Goal: Task Accomplishment & Management: Manage account settings

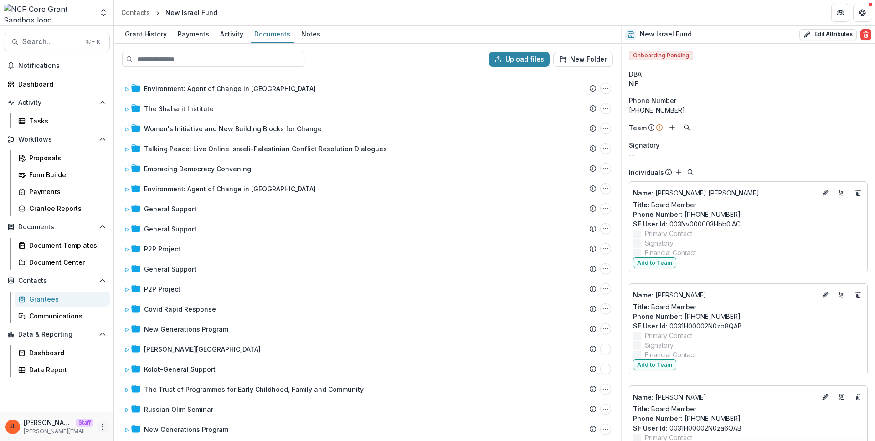
click at [105, 425] on icon "More" at bounding box center [102, 426] width 7 height 7
click at [155, 404] on link "User Settings" at bounding box center [162, 407] width 97 height 15
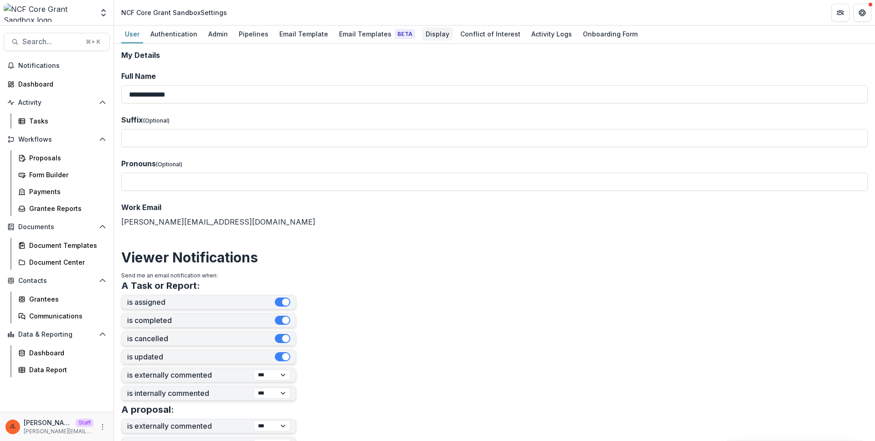
click at [427, 34] on div "Display" at bounding box center [437, 33] width 31 height 13
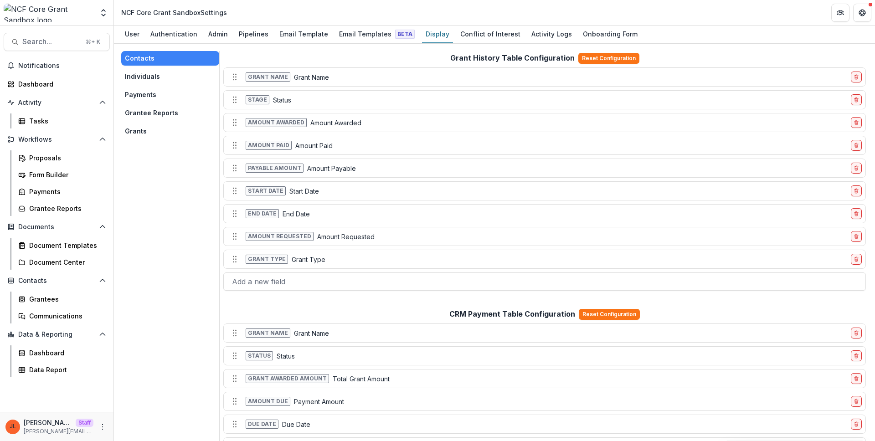
click at [144, 129] on button "Grants" at bounding box center [170, 131] width 98 height 15
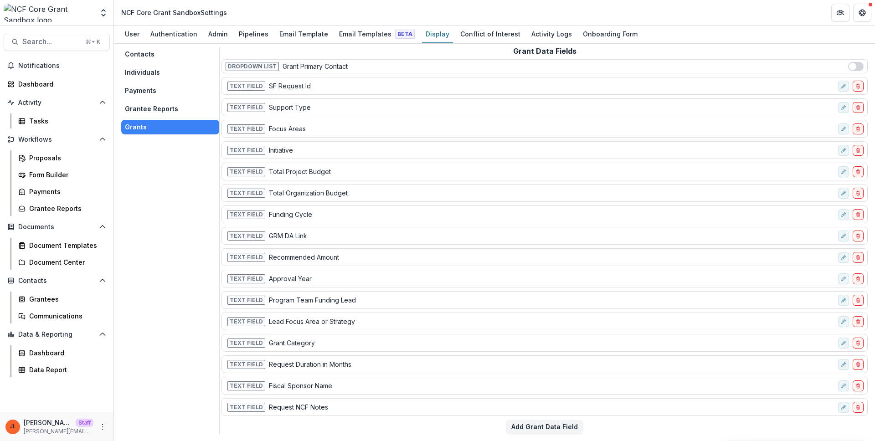
scroll to position [5, 0]
click at [359, 349] on div "Text Field Grant Category" at bounding box center [530, 342] width 609 height 13
click at [341, 347] on div "Text Field Grant Category" at bounding box center [530, 342] width 609 height 13
click at [334, 324] on p "Lead Focus Area or Strategy" at bounding box center [312, 321] width 86 height 10
click at [332, 230] on div "Text Field GRM DA Link" at bounding box center [530, 235] width 609 height 13
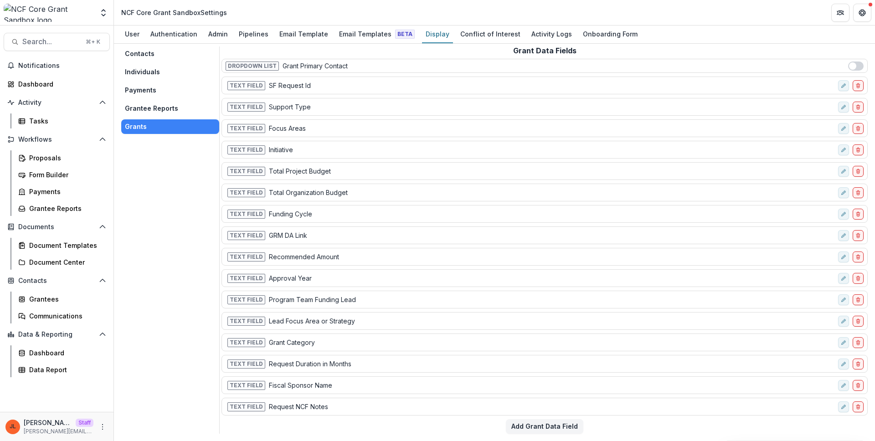
click at [328, 221] on div "Text Field Funding Cycle" at bounding box center [544, 214] width 646 height 18
click at [543, 436] on div "Contacts Individuals Payments Grantee Reports Grants Grant Data Fields Dropdown…" at bounding box center [494, 242] width 761 height 397
click at [542, 430] on button "Add Grant Data Field" at bounding box center [544, 426] width 77 height 15
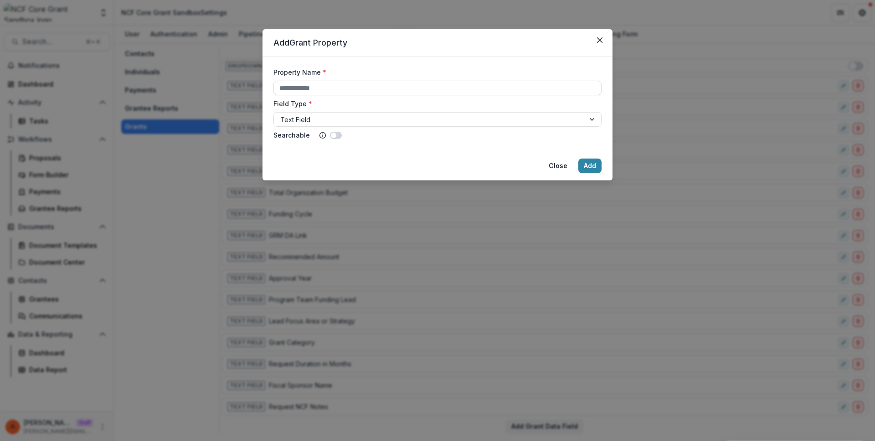
click at [358, 80] on div "Property Name *" at bounding box center [437, 81] width 328 height 28
type input "**********"
click at [428, 112] on div "Field Type * Text Field" at bounding box center [437, 113] width 328 height 28
click at [428, 115] on div at bounding box center [429, 119] width 298 height 11
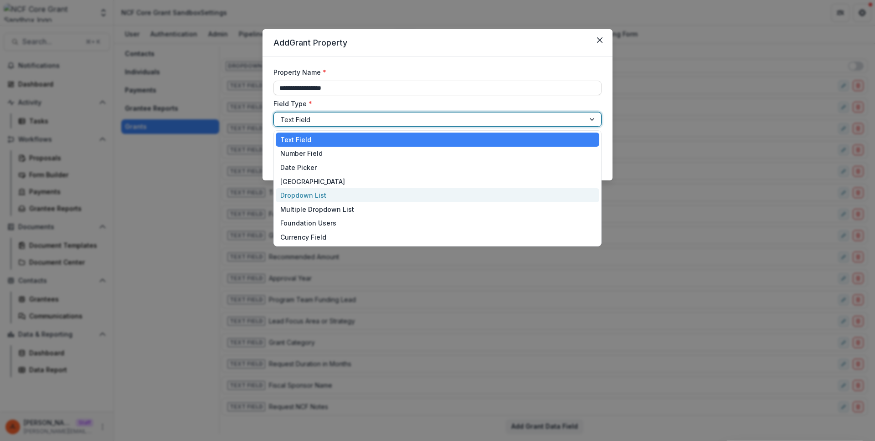
click at [380, 191] on div "Dropdown List" at bounding box center [437, 195] width 323 height 14
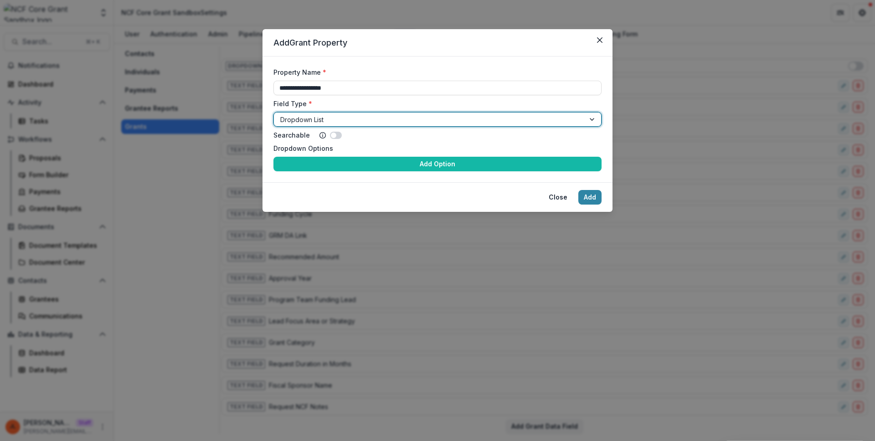
click at [377, 156] on div "Dropdown Options Add Option" at bounding box center [437, 158] width 328 height 28
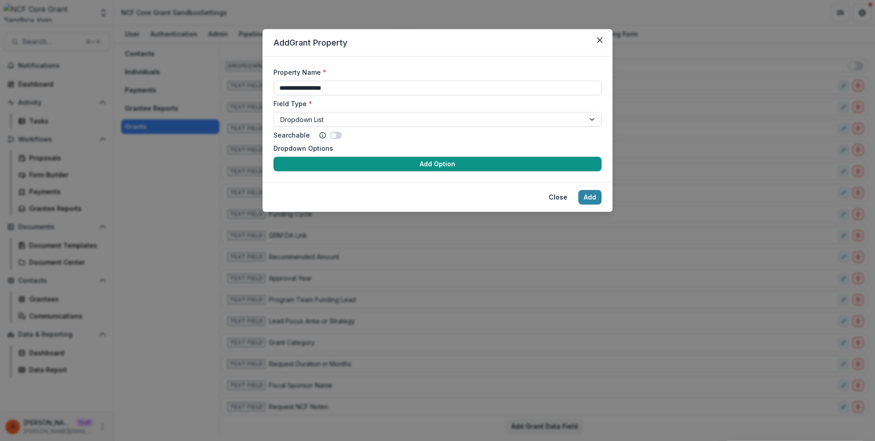
click at [377, 163] on button "Add Option" at bounding box center [437, 164] width 328 height 15
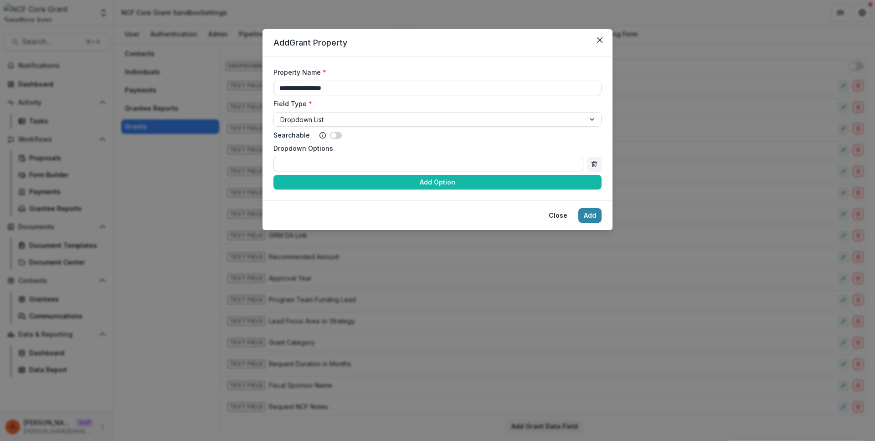
click at [375, 165] on input "Dropdown Options" at bounding box center [428, 164] width 310 height 15
type input "**"
click at [578, 208] on button "Add" at bounding box center [589, 215] width 23 height 15
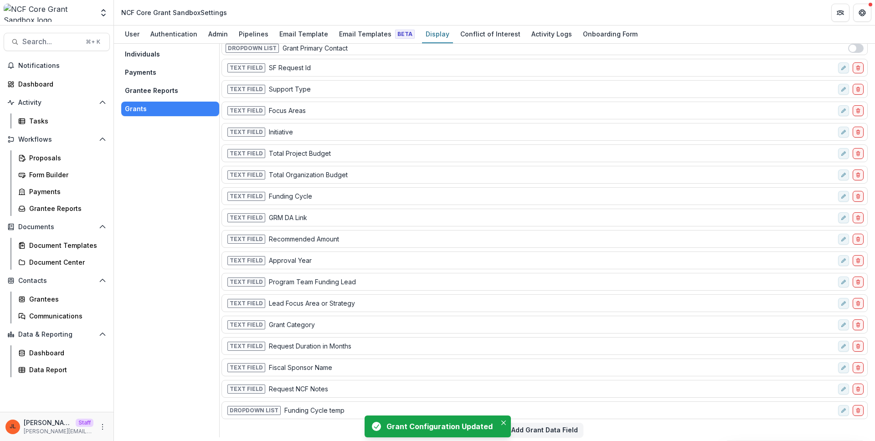
scroll to position [26, 0]
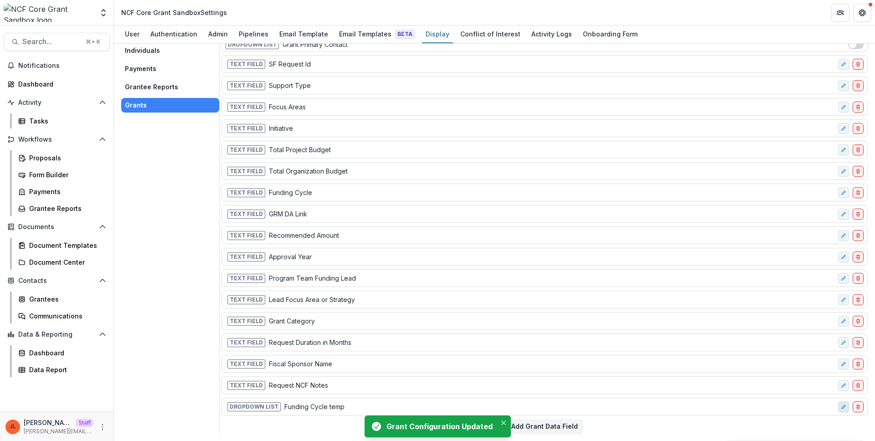
click at [841, 407] on icon "edit-field-row" at bounding box center [843, 406] width 5 height 5
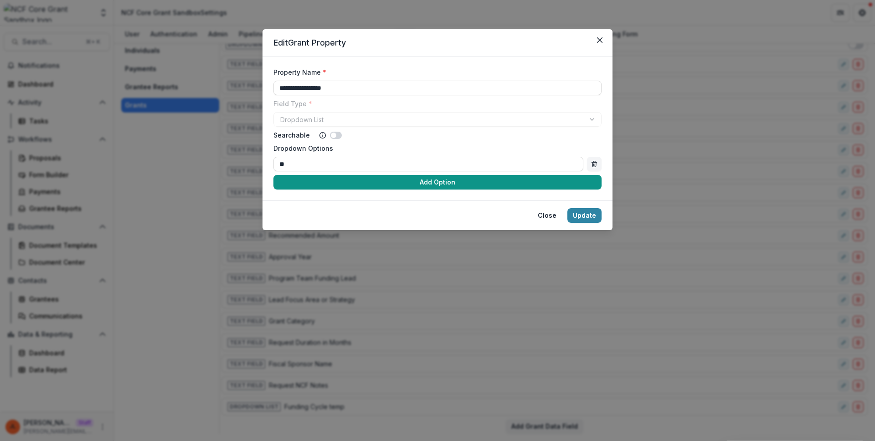
click at [551, 186] on button "Add Option" at bounding box center [437, 182] width 328 height 15
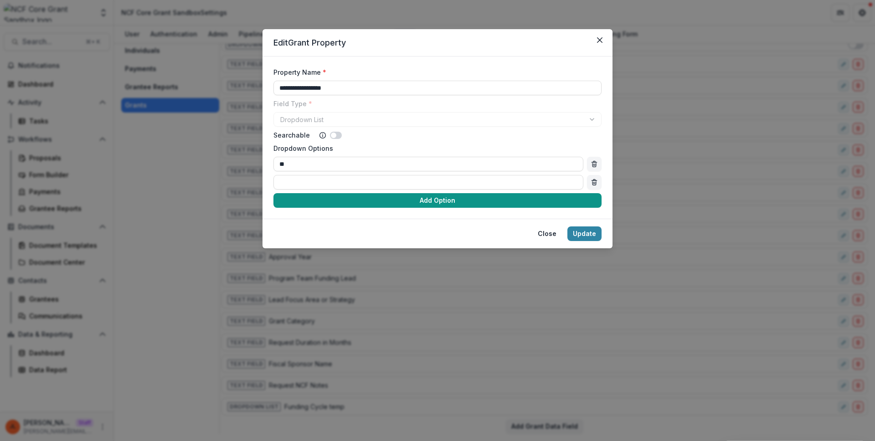
click at [497, 202] on button "Add Option" at bounding box center [437, 200] width 328 height 15
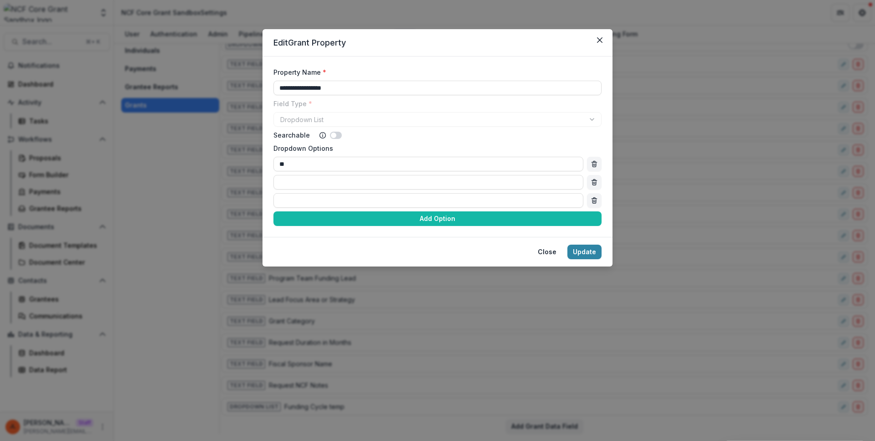
click at [478, 226] on form "**********" at bounding box center [437, 146] width 350 height 180
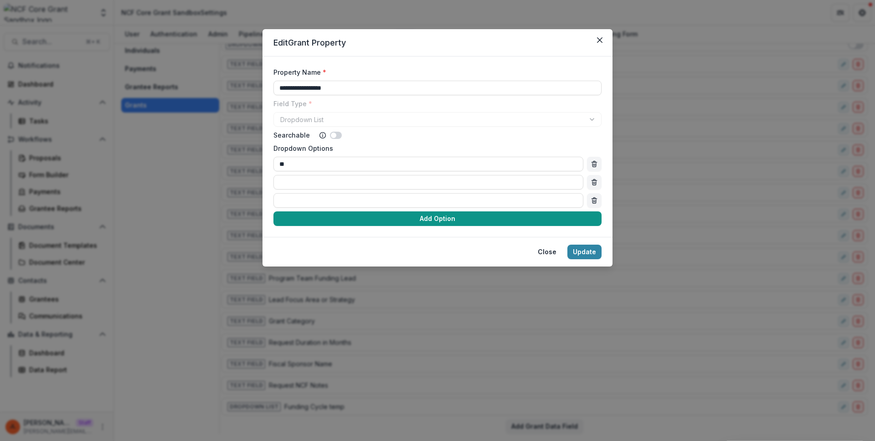
click at [465, 217] on button "Add Option" at bounding box center [437, 218] width 328 height 15
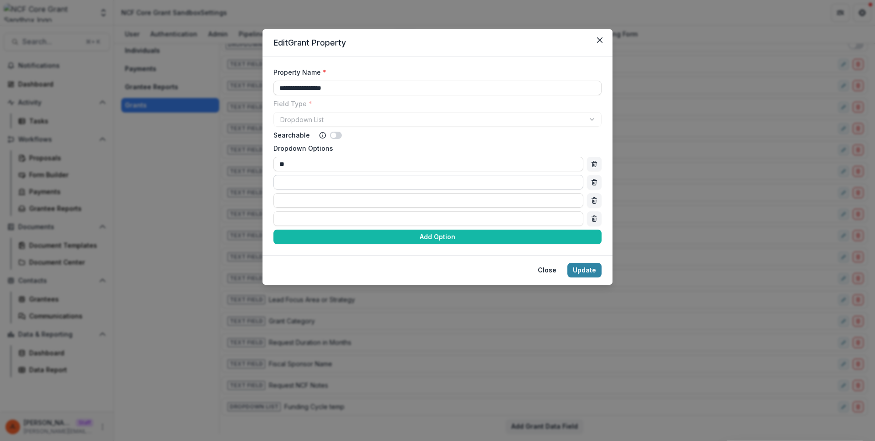
click at [442, 183] on input "Dropdown Options" at bounding box center [428, 182] width 310 height 15
type input "**"
click at [581, 273] on button "Update" at bounding box center [584, 270] width 34 height 15
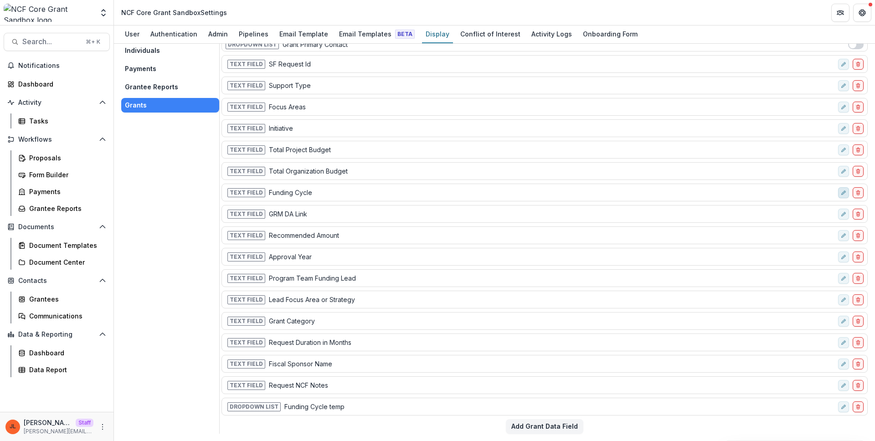
click at [841, 195] on icon "edit-field-row" at bounding box center [843, 192] width 5 height 5
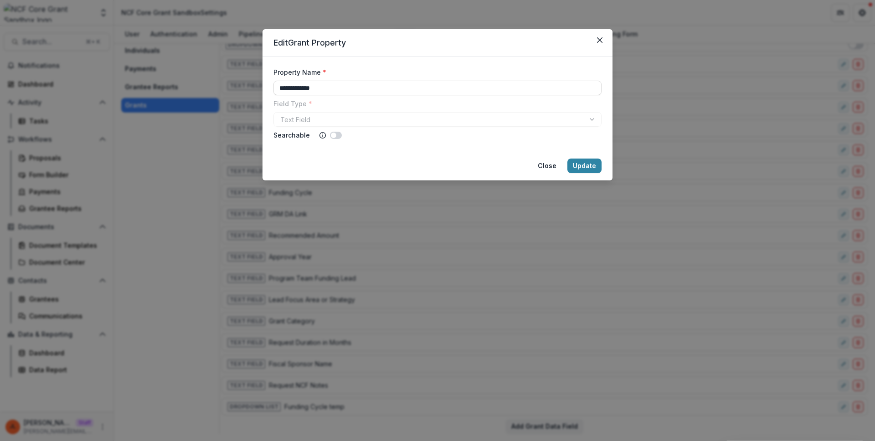
click at [407, 99] on label "Field Type *" at bounding box center [434, 104] width 323 height 10
click at [406, 96] on div "**********" at bounding box center [437, 103] width 328 height 72
click at [405, 94] on input "**********" at bounding box center [437, 88] width 328 height 15
type input "**********"
click at [580, 170] on button "Update" at bounding box center [584, 166] width 34 height 15
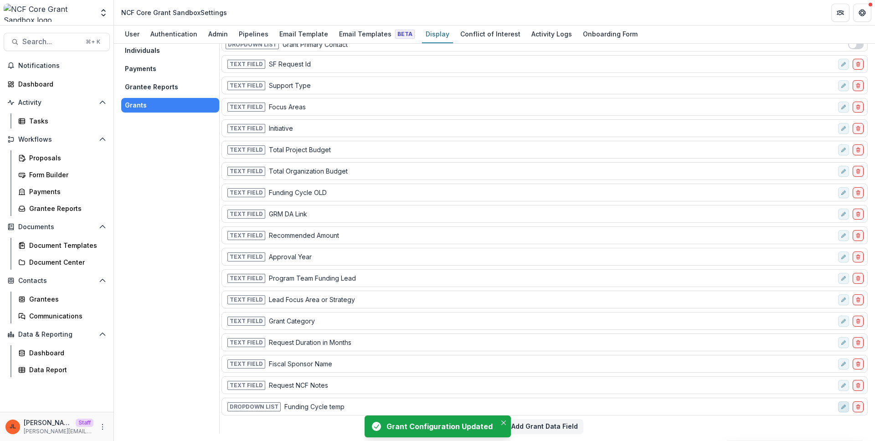
click at [842, 406] on g "edit-field-row" at bounding box center [844, 407] width 4 height 4
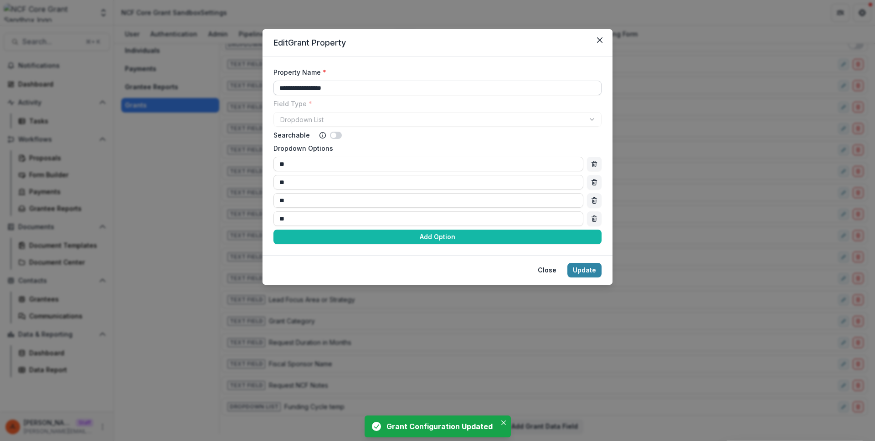
click at [362, 88] on input "**********" at bounding box center [437, 88] width 328 height 15
type input "**********"
click at [587, 276] on button "Update" at bounding box center [584, 270] width 34 height 15
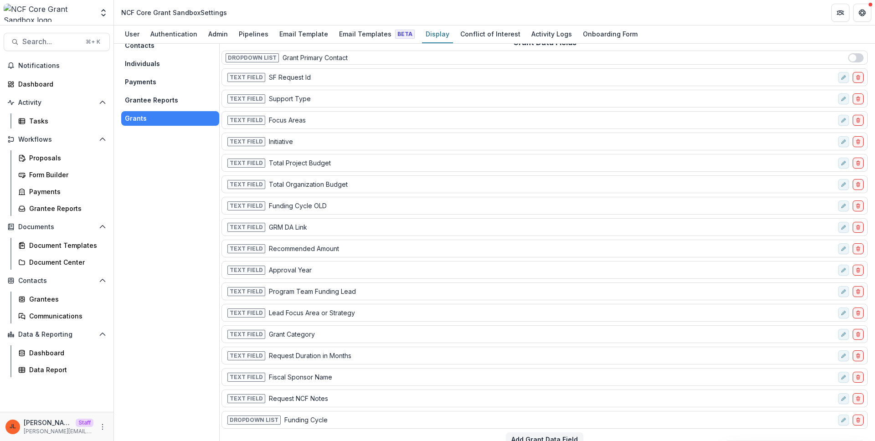
scroll to position [0, 0]
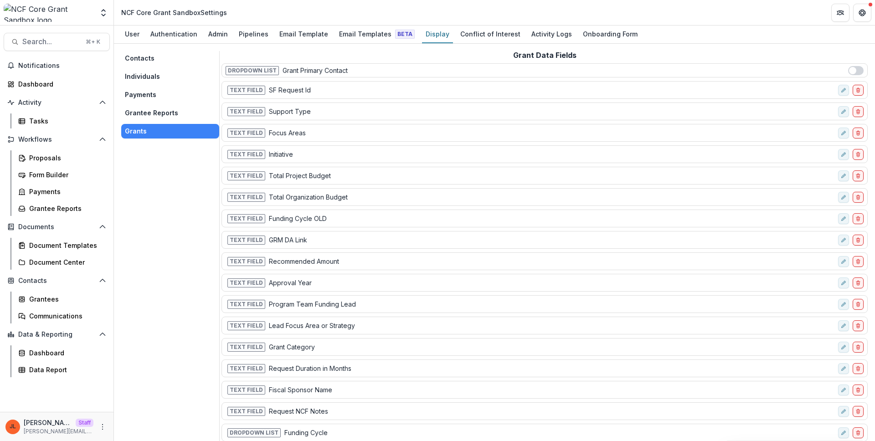
click at [170, 113] on button "Grantee Reports" at bounding box center [170, 113] width 98 height 15
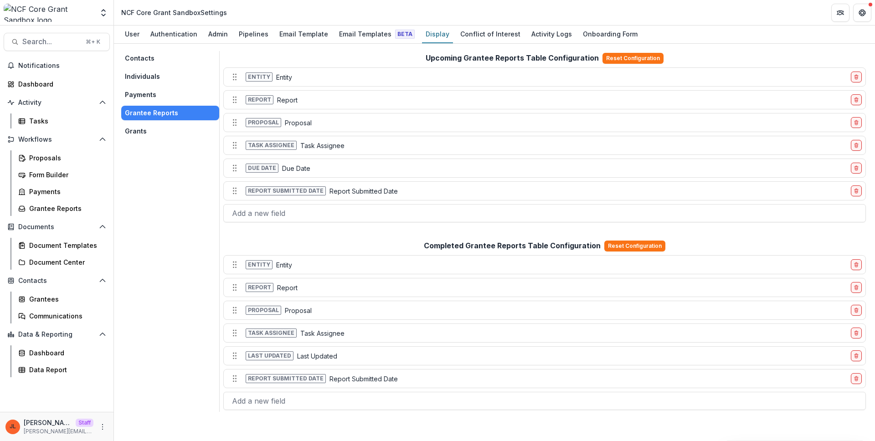
click at [163, 95] on button "Payments" at bounding box center [170, 94] width 98 height 15
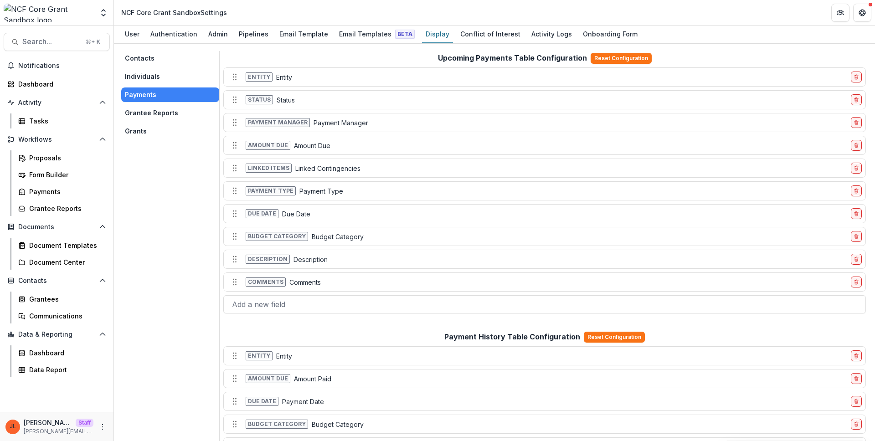
click at [159, 78] on button "Individuals" at bounding box center [170, 76] width 98 height 15
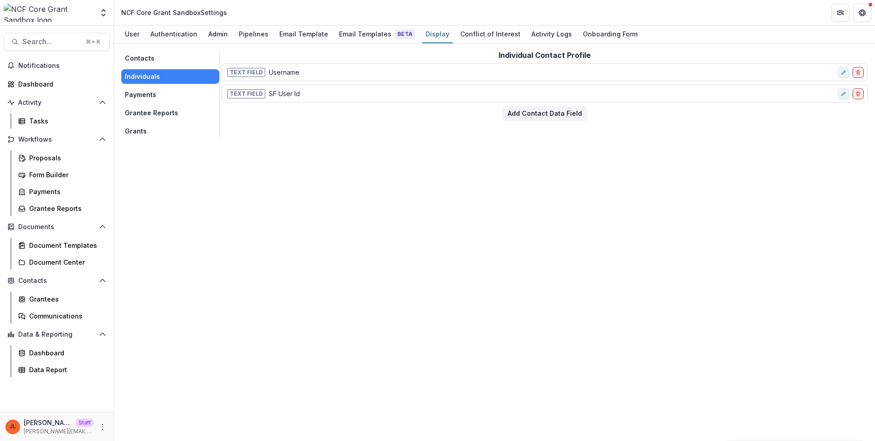
click at [161, 64] on button "Contacts" at bounding box center [170, 58] width 98 height 15
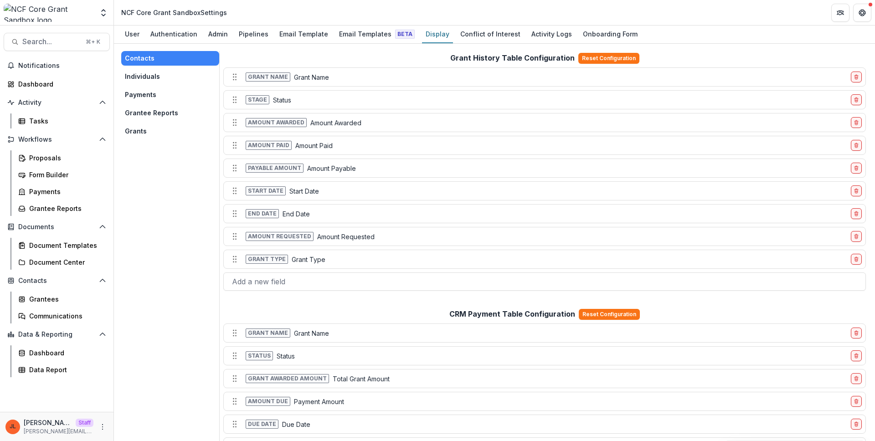
click at [150, 126] on button "Grants" at bounding box center [170, 131] width 98 height 15
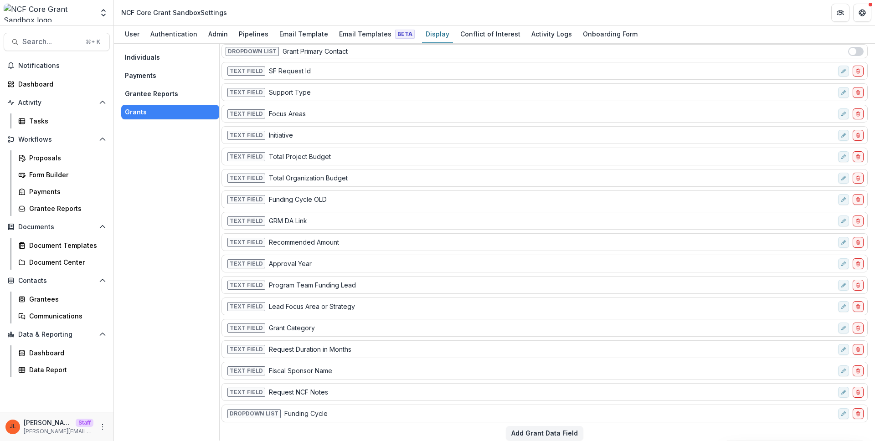
scroll to position [26, 0]
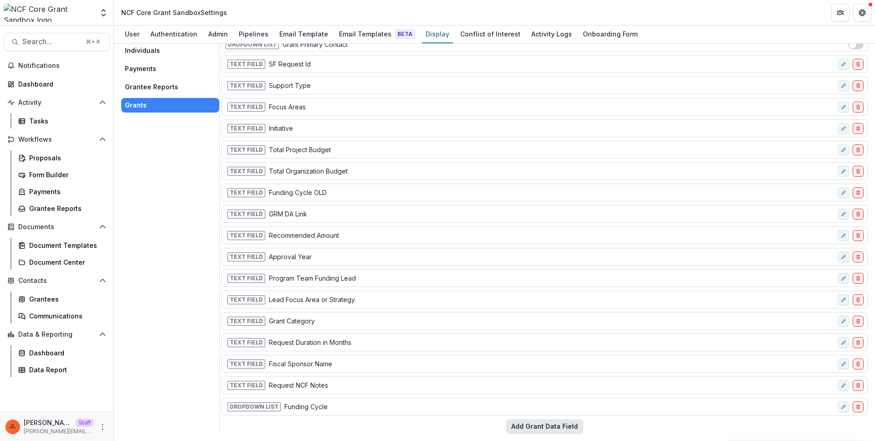
click at [557, 429] on button "Add Grant Data Field" at bounding box center [544, 426] width 77 height 15
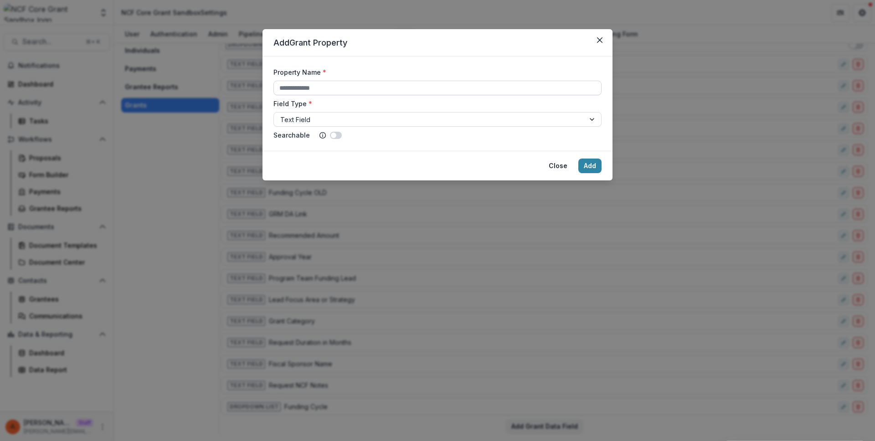
click at [373, 91] on input "Property Name *" at bounding box center [437, 88] width 328 height 15
type input "**********"
click at [578, 159] on button "Add" at bounding box center [589, 166] width 23 height 15
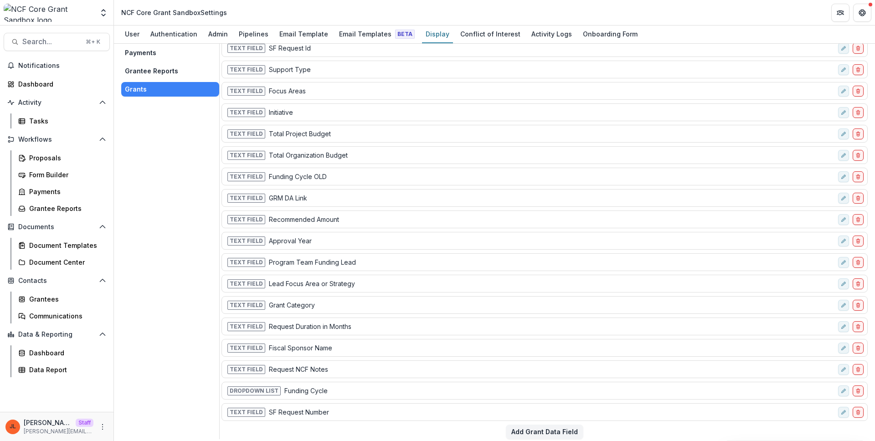
scroll to position [47, 0]
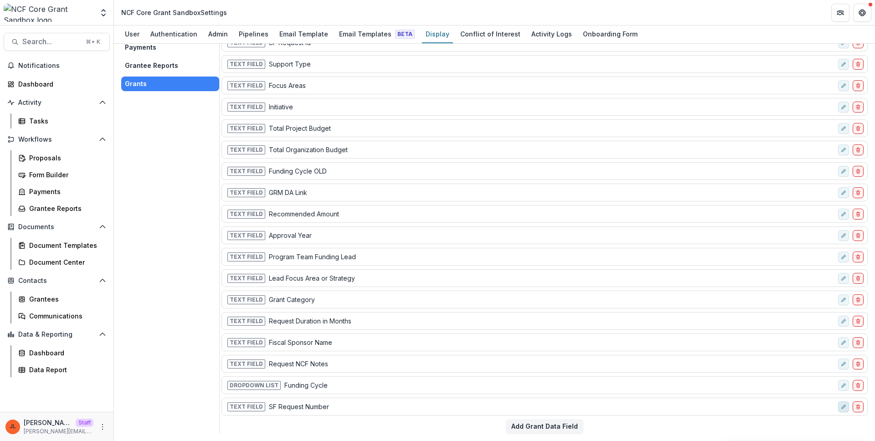
click at [838, 409] on button "edit-field-row" at bounding box center [843, 406] width 11 height 11
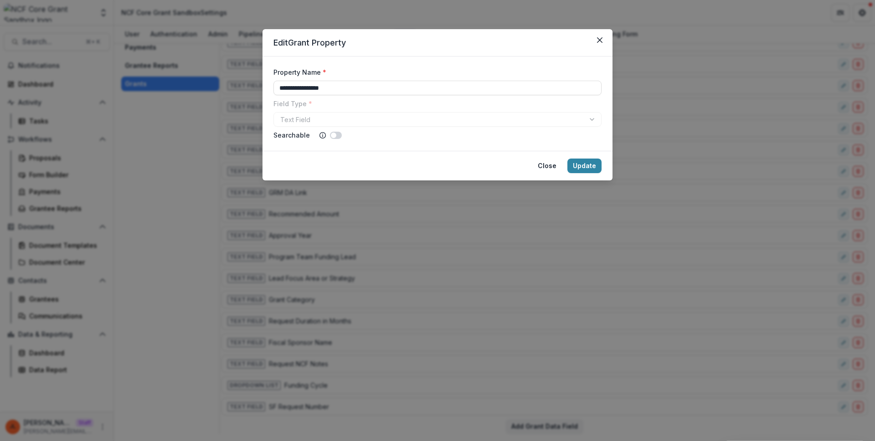
drag, startPoint x: 289, startPoint y: 85, endPoint x: 240, endPoint y: 86, distance: 48.8
click at [250, 86] on div "**********" at bounding box center [437, 220] width 875 height 441
type input "**********"
click at [583, 170] on button "Update" at bounding box center [584, 166] width 34 height 15
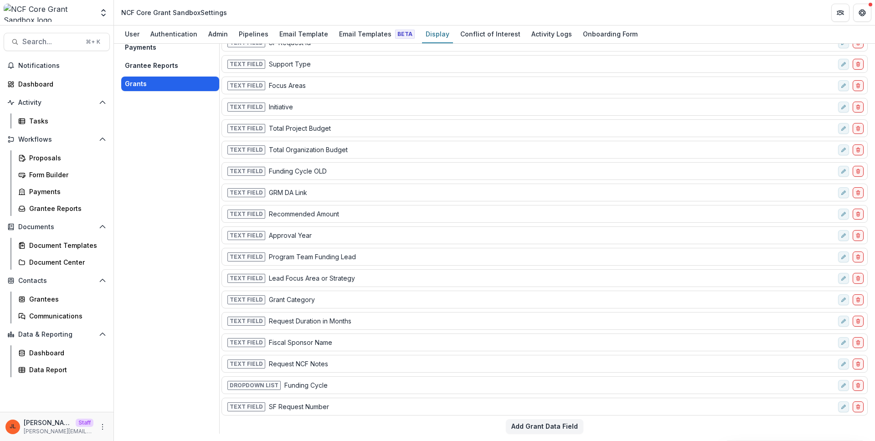
scroll to position [0, 0]
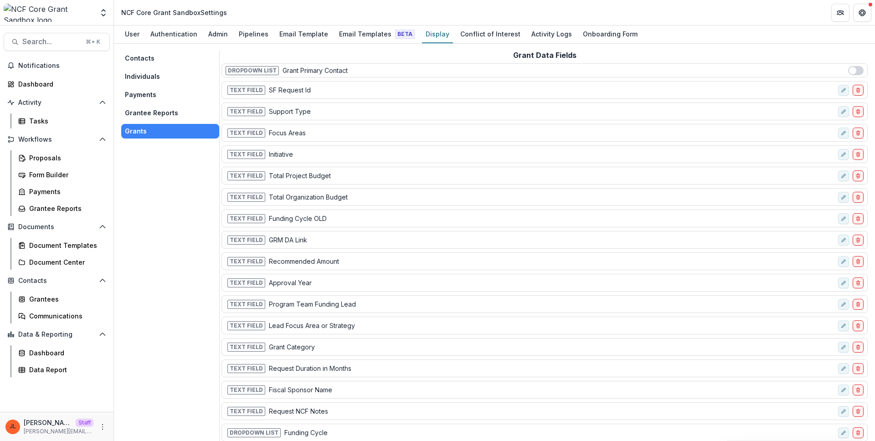
click at [143, 61] on button "Contacts" at bounding box center [170, 58] width 98 height 15
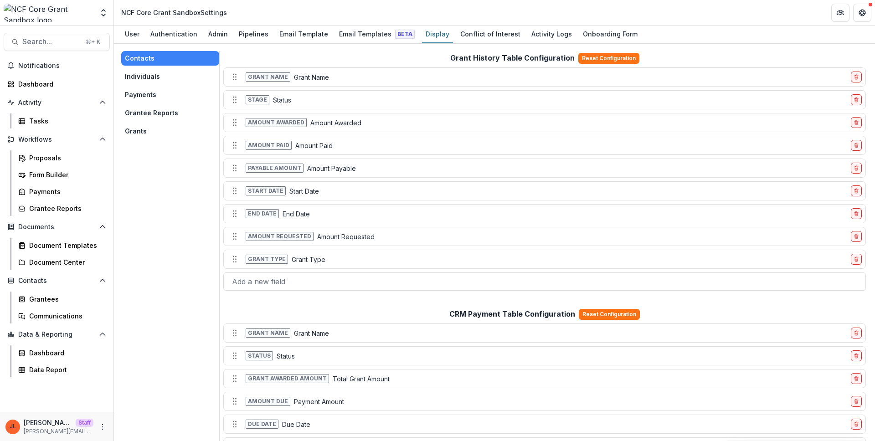
click at [158, 79] on button "Individuals" at bounding box center [170, 76] width 98 height 15
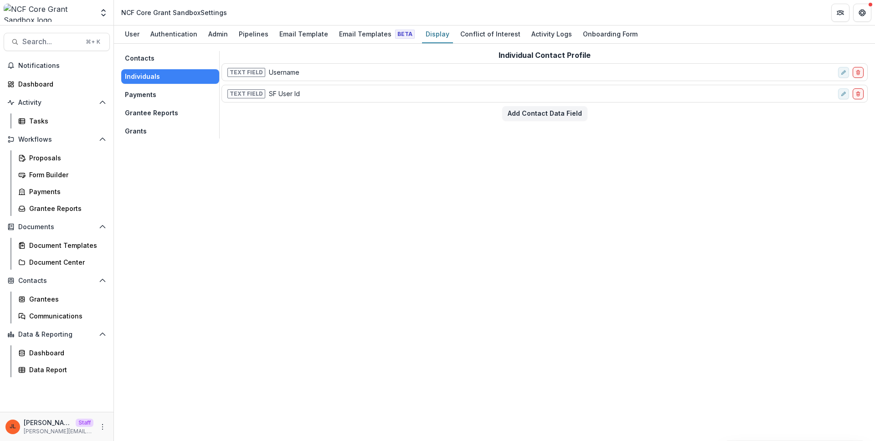
click at [159, 90] on button "Payments" at bounding box center [170, 94] width 98 height 15
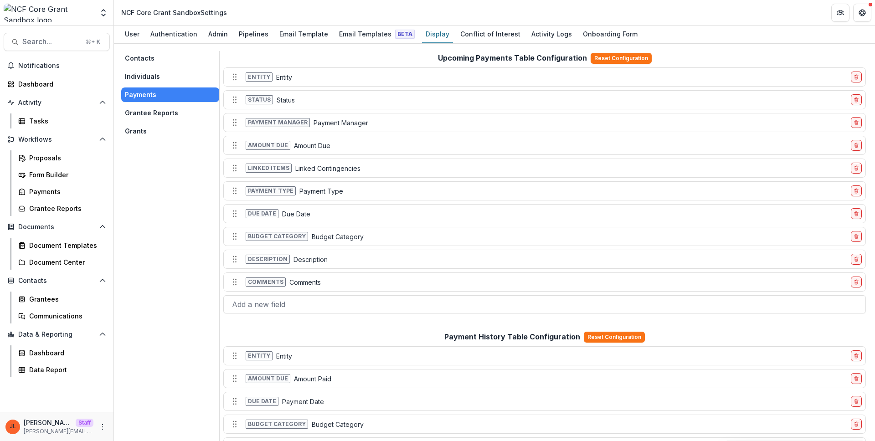
click at [149, 126] on button "Grants" at bounding box center [170, 131] width 98 height 15
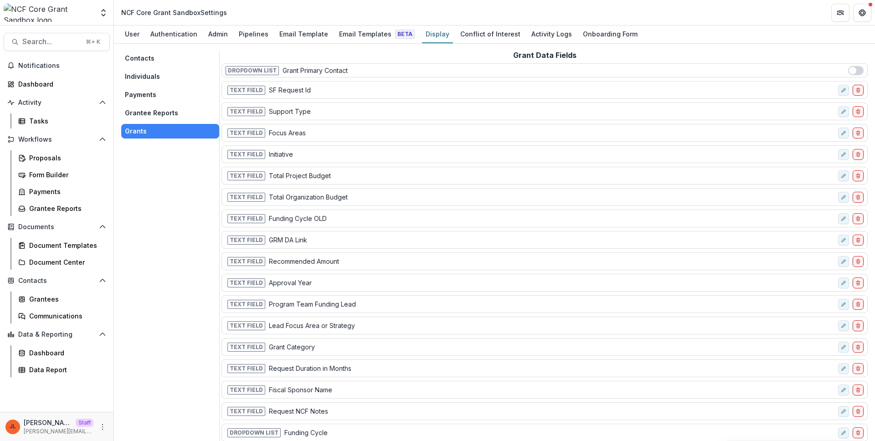
scroll to position [2, 0]
click at [151, 98] on button "Payments" at bounding box center [170, 93] width 98 height 15
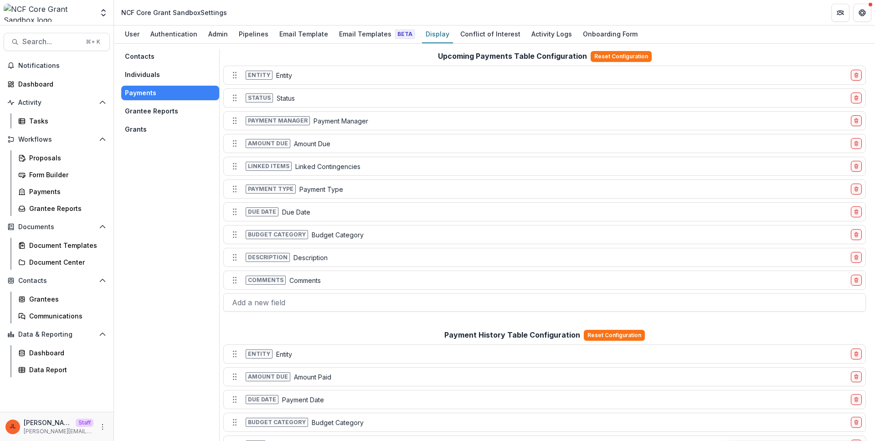
scroll to position [160, 0]
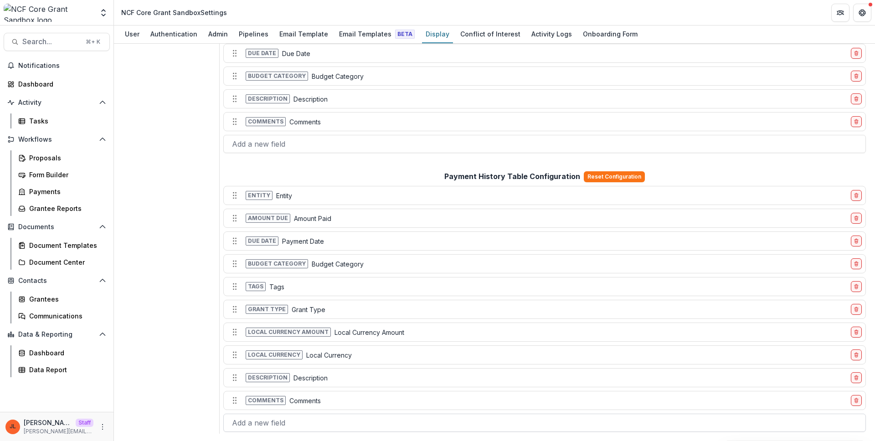
click at [307, 417] on div at bounding box center [544, 422] width 625 height 13
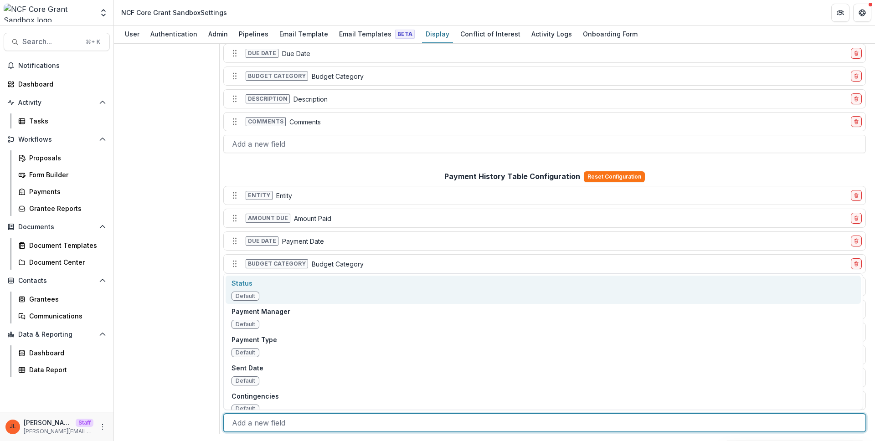
click at [303, 421] on div at bounding box center [544, 422] width 625 height 13
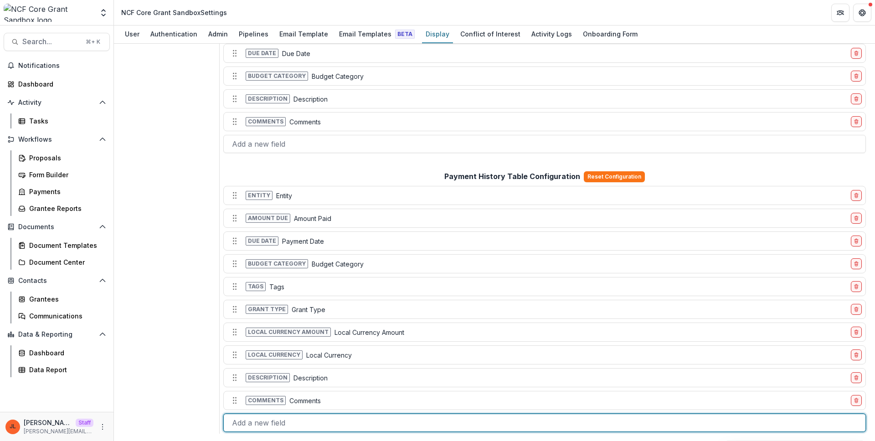
click at [303, 421] on div at bounding box center [544, 422] width 625 height 13
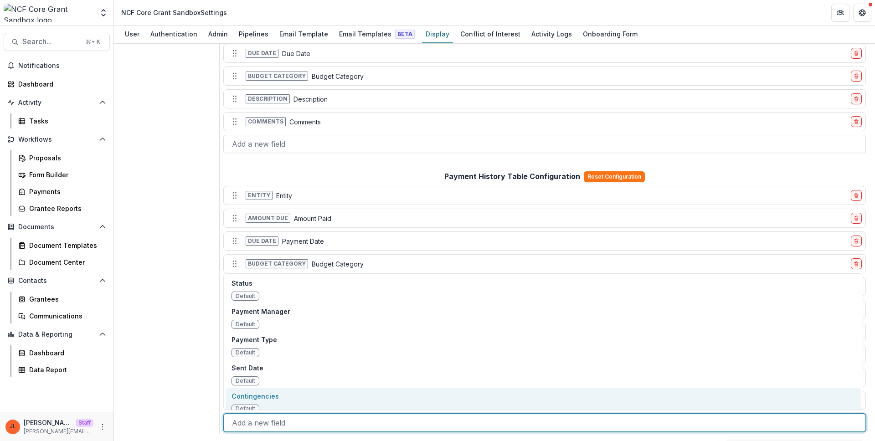
scroll to position [15, 0]
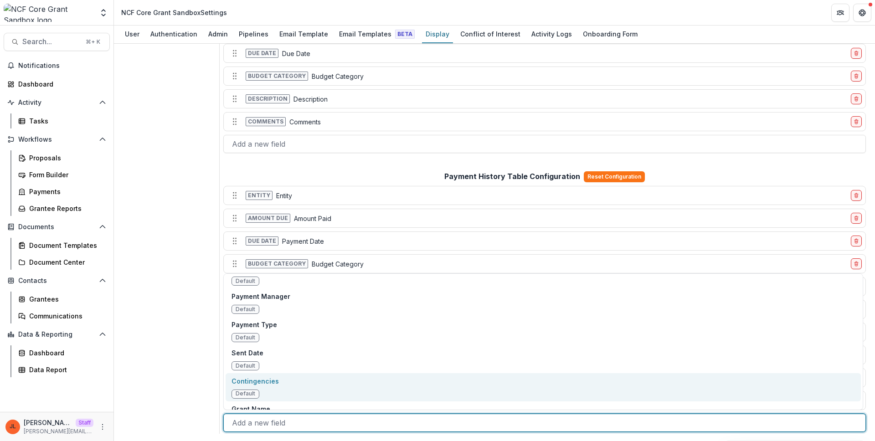
click at [154, 282] on div "Contacts Individuals Payments Grantee Reports Grants" at bounding box center [170, 162] width 98 height 543
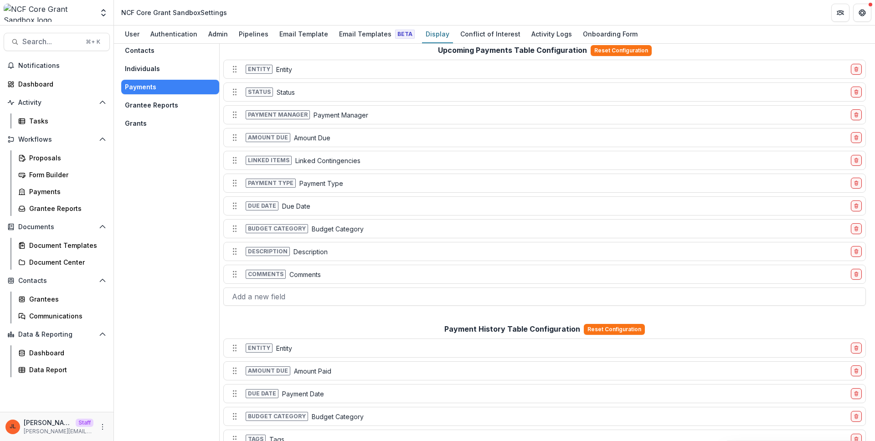
scroll to position [0, 0]
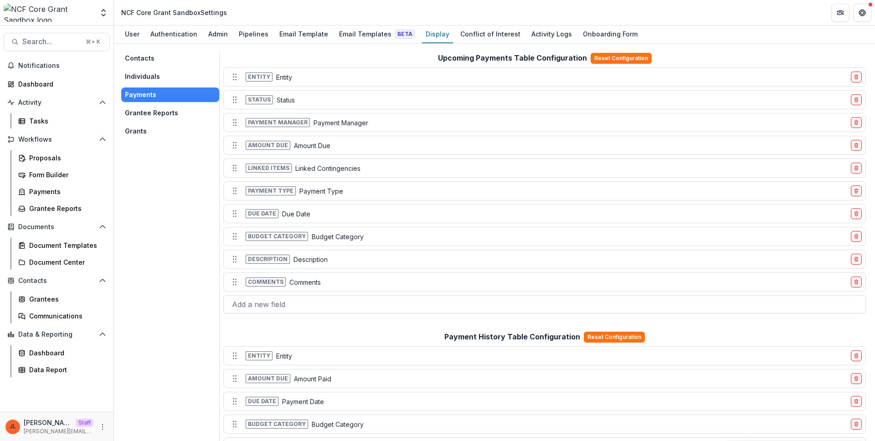
click at [163, 335] on div "Contacts Individuals Payments Grantee Reports Grants" at bounding box center [170, 322] width 98 height 543
click at [48, 195] on div "Payments" at bounding box center [65, 192] width 73 height 10
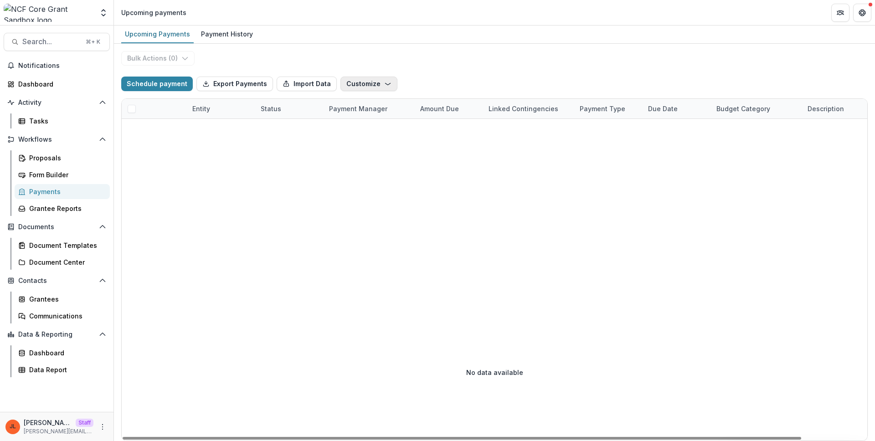
click at [357, 85] on button "Customize" at bounding box center [368, 84] width 57 height 15
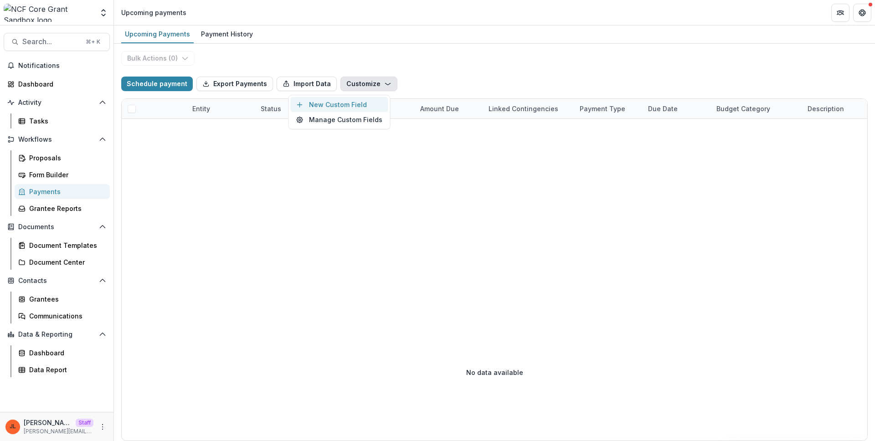
click at [348, 100] on button "New Custom Field" at bounding box center [339, 104] width 97 height 15
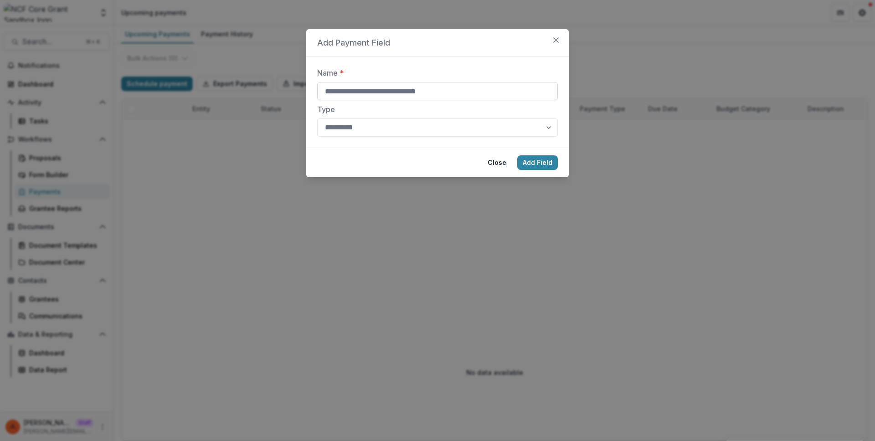
click at [355, 88] on input "Name *" at bounding box center [437, 91] width 241 height 18
click at [560, 43] on button "Close" at bounding box center [556, 40] width 15 height 15
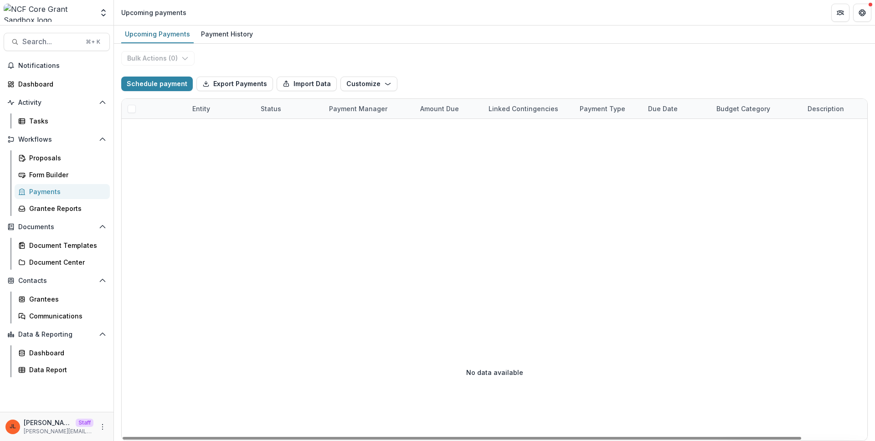
click at [353, 69] on div "Bulk Actions ( 0 ) Schedule payment Export Payments Import Data Customize New C…" at bounding box center [494, 242] width 761 height 397
click at [353, 81] on button "Customize" at bounding box center [368, 84] width 57 height 15
click at [345, 116] on button "Manage Custom Fields" at bounding box center [339, 119] width 97 height 15
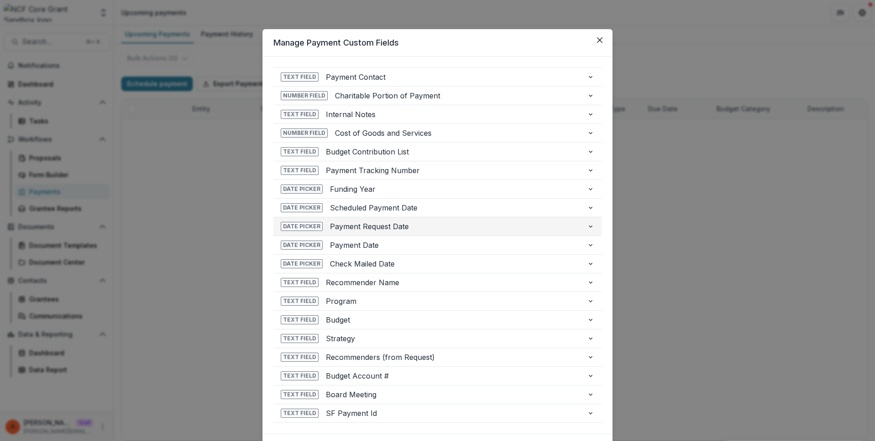
scroll to position [51, 0]
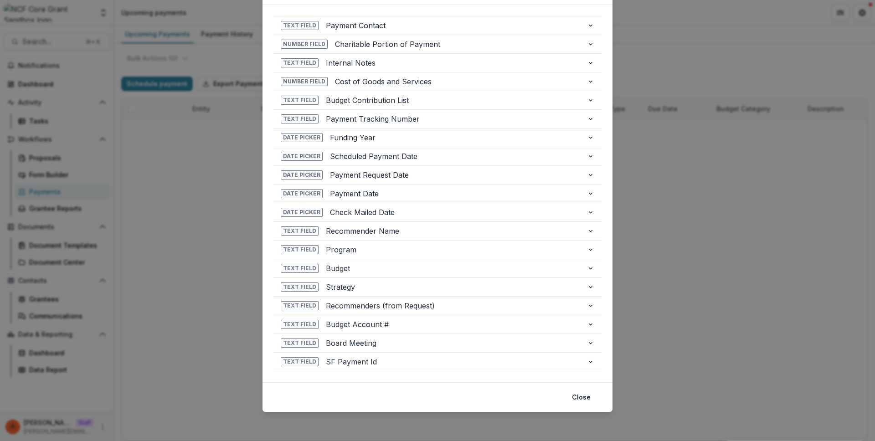
click at [684, 178] on div "**********" at bounding box center [437, 220] width 875 height 441
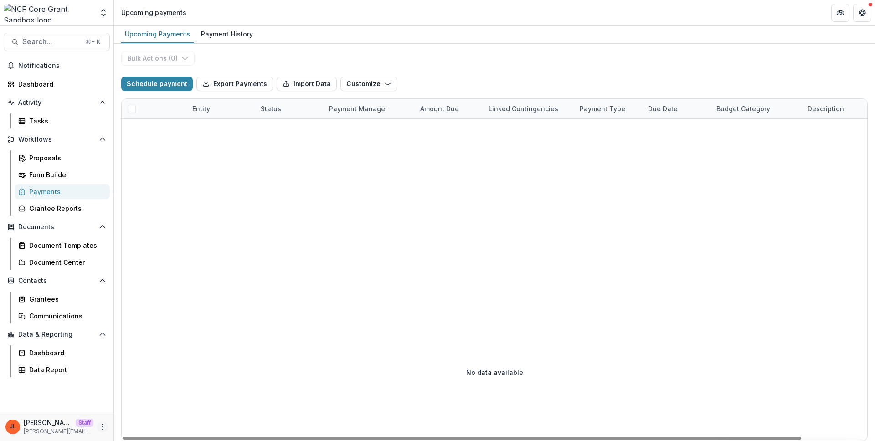
click at [99, 430] on icon "More" at bounding box center [102, 426] width 7 height 7
click at [150, 401] on link "User Settings" at bounding box center [162, 407] width 97 height 15
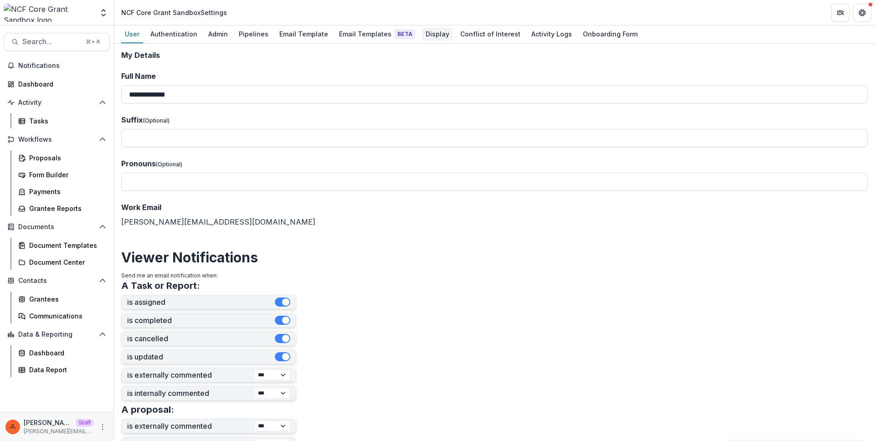
click at [438, 33] on div "Display" at bounding box center [437, 33] width 31 height 13
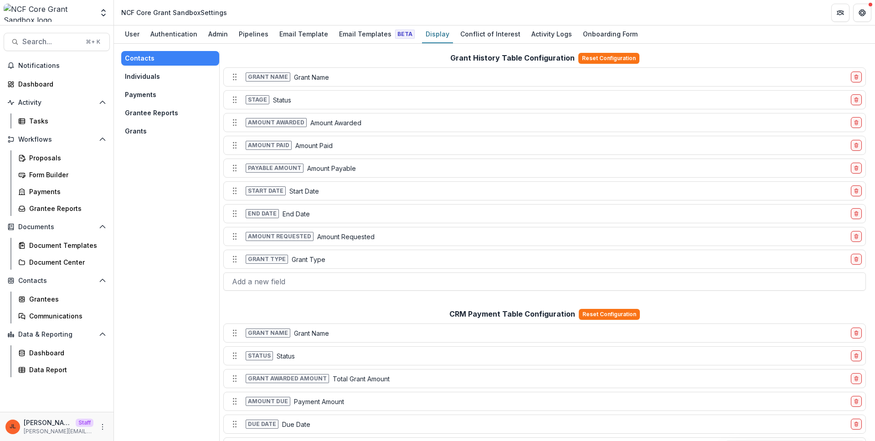
click at [149, 98] on button "Payments" at bounding box center [170, 94] width 98 height 15
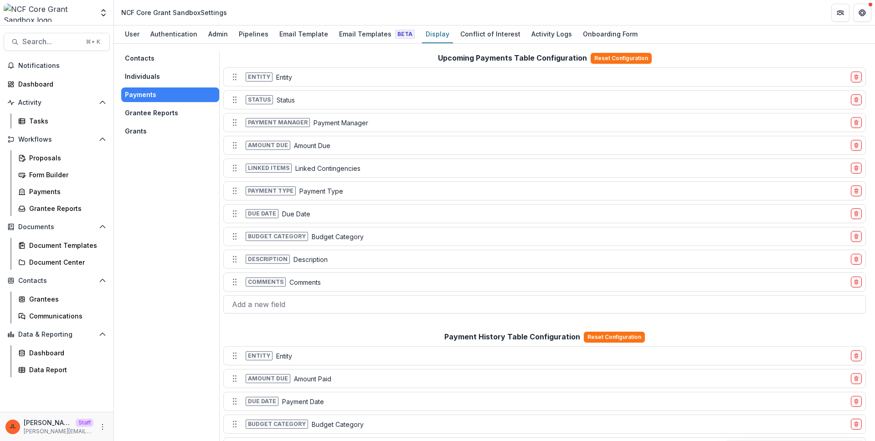
click at [166, 123] on div "Contacts Individuals Payments Grantee Reports Grants" at bounding box center [170, 94] width 98 height 87
click at [165, 125] on button "Grants" at bounding box center [170, 131] width 98 height 15
